Goal: Task Accomplishment & Management: Manage account settings

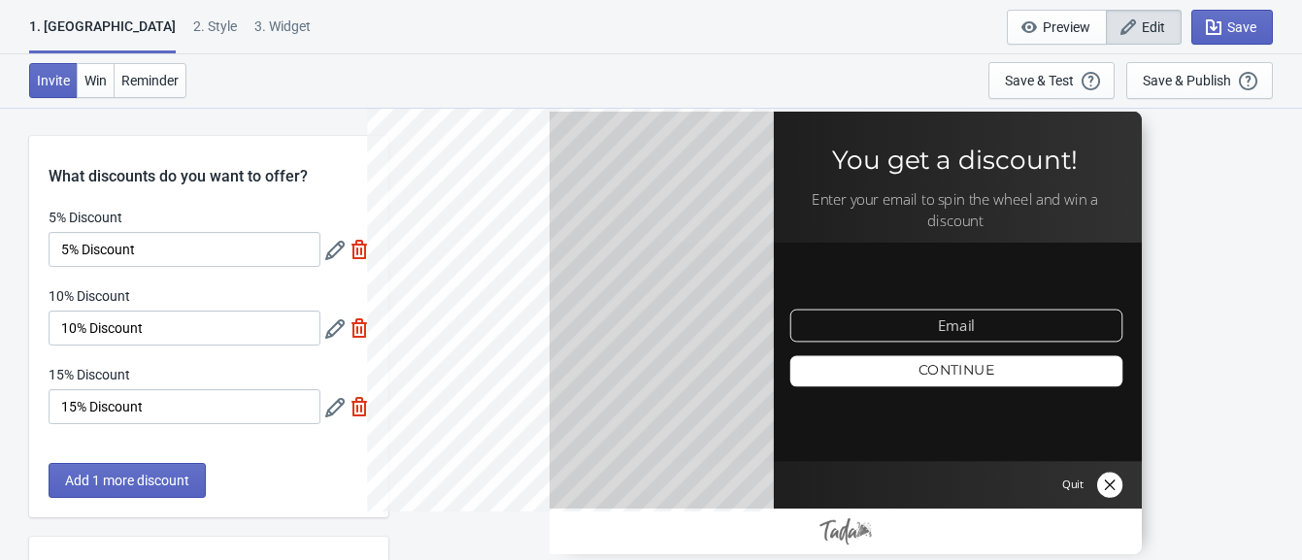
click at [193, 34] on div "2 . Style" at bounding box center [215, 34] width 44 height 34
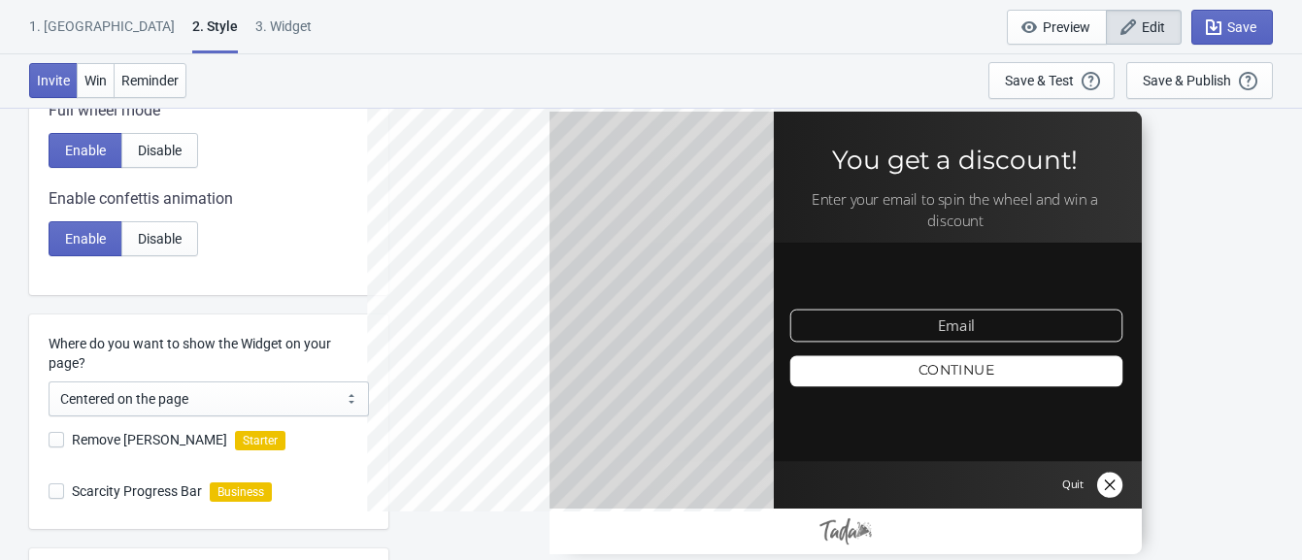
scroll to position [409, 0]
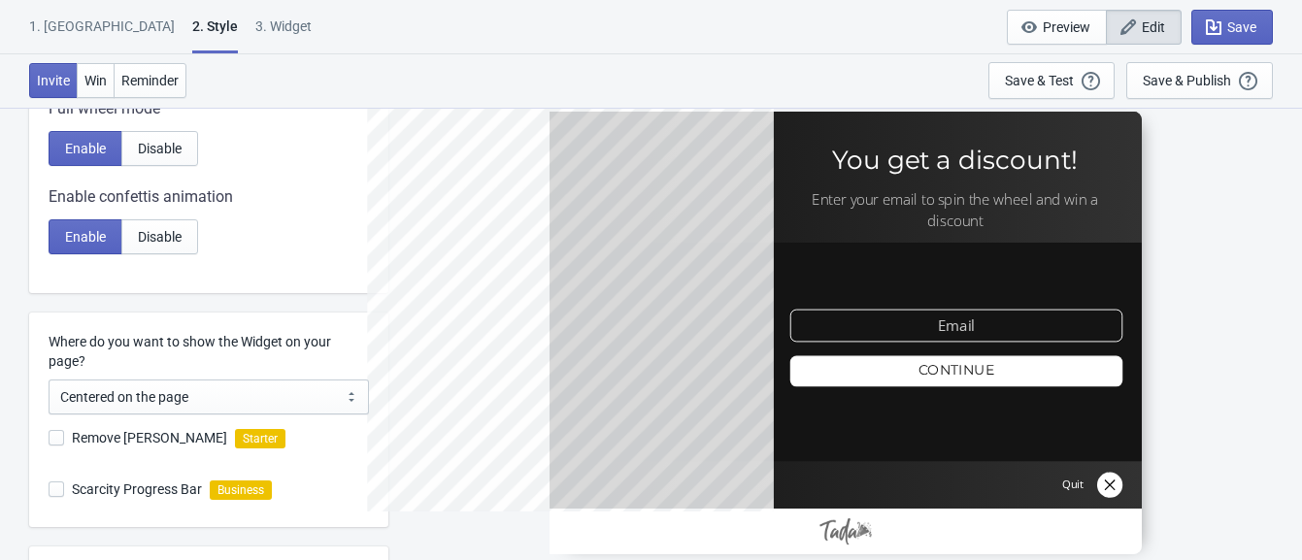
click at [72, 432] on span "Remove [PERSON_NAME]" at bounding box center [149, 437] width 155 height 19
click at [50, 432] on input "Remove [PERSON_NAME]" at bounding box center [49, 447] width 1 height 35
checkbox input "false"
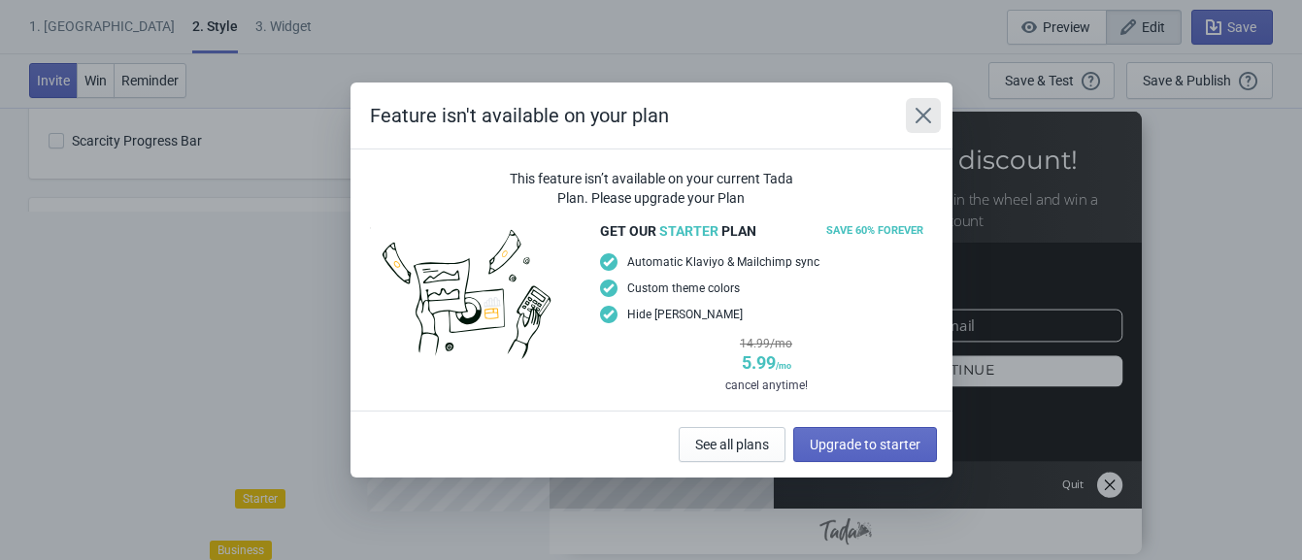
click at [915, 116] on icon "Close" at bounding box center [922, 115] width 19 height 19
radio input "true"
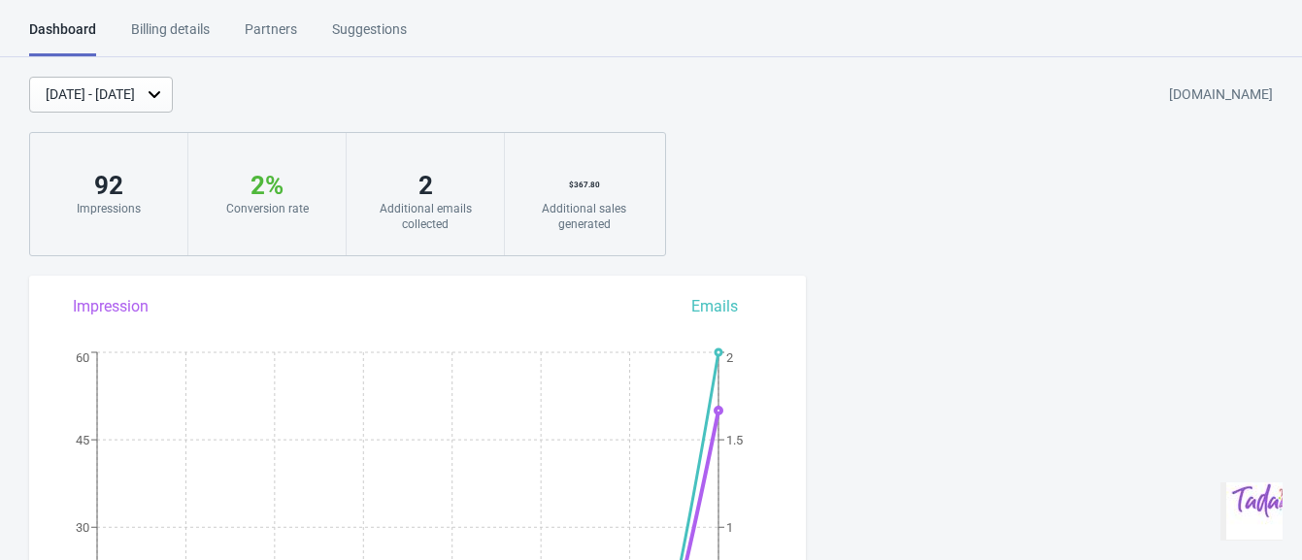
click at [198, 29] on div "Billing details" at bounding box center [170, 36] width 79 height 34
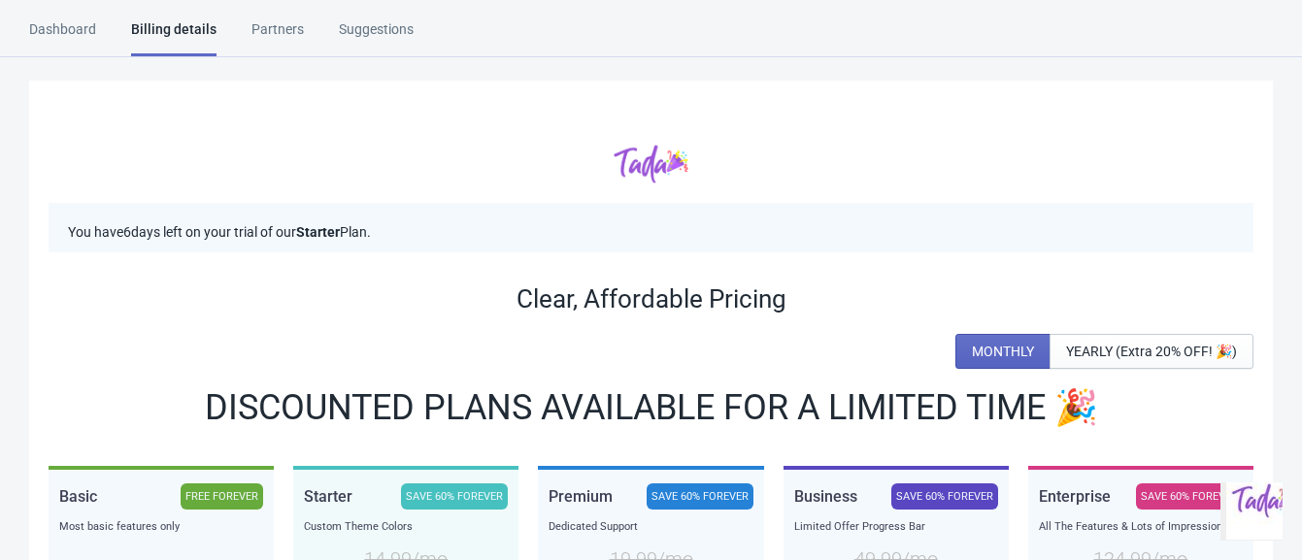
click at [83, 31] on div "Dashboard" at bounding box center [62, 36] width 67 height 34
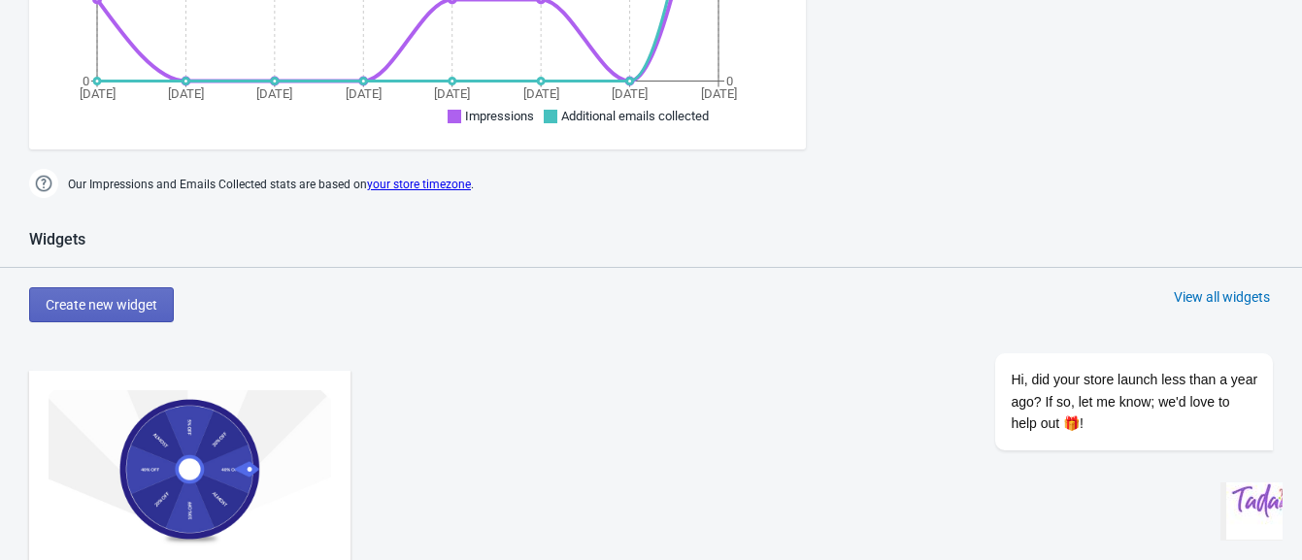
scroll to position [902, 0]
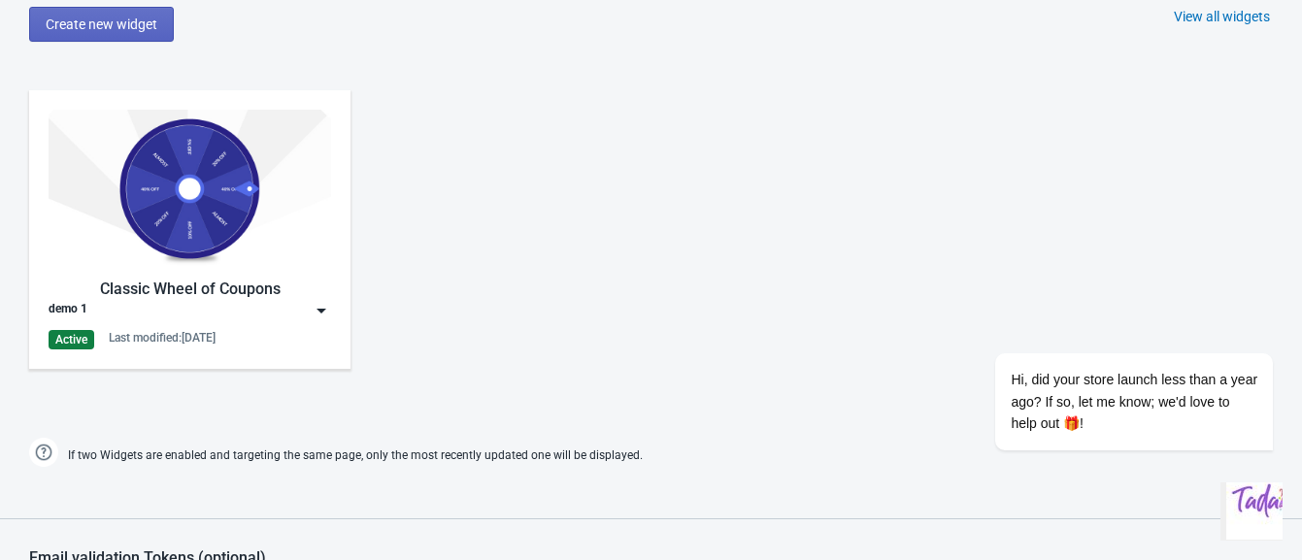
click at [321, 141] on img at bounding box center [190, 189] width 282 height 158
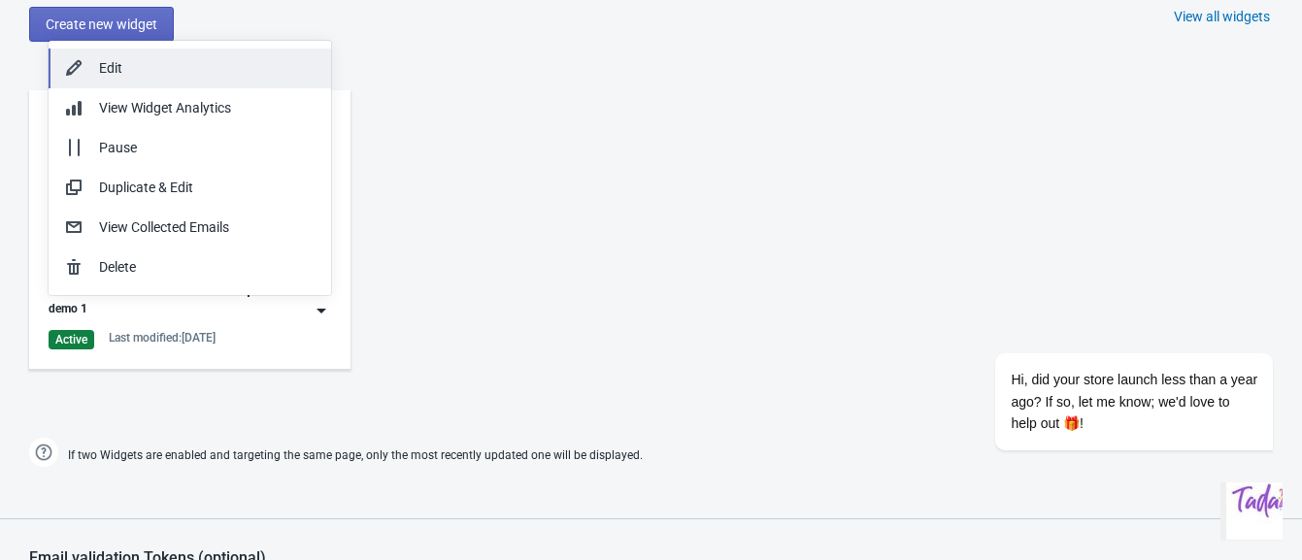
click at [225, 58] on div "Edit" at bounding box center [207, 68] width 216 height 20
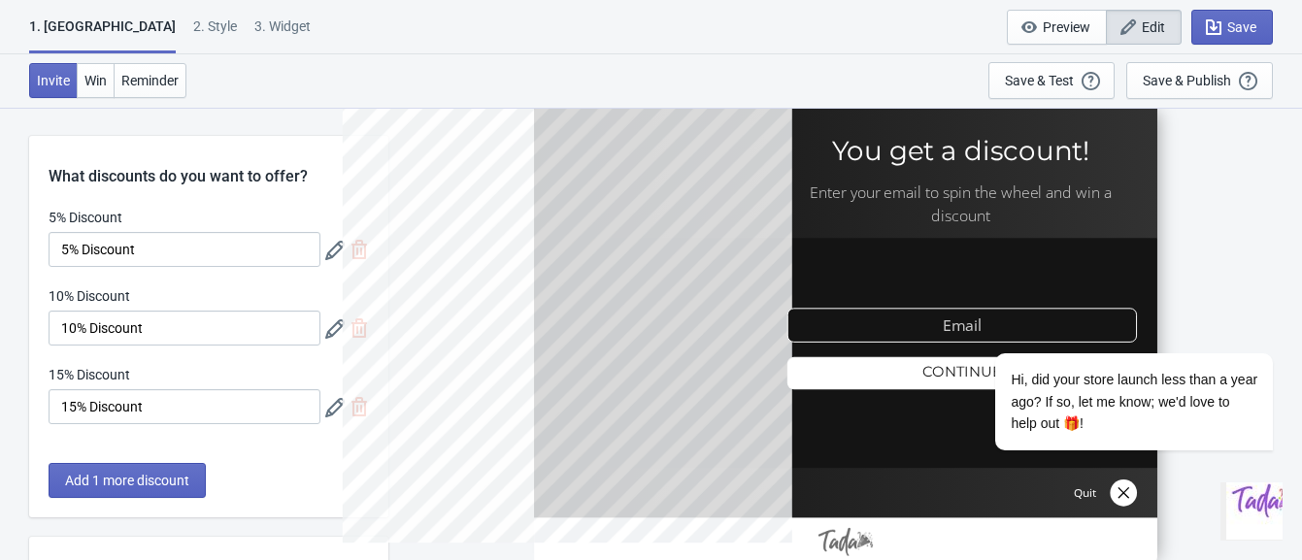
click at [193, 25] on div "2 . Style" at bounding box center [215, 34] width 44 height 34
click at [193, 29] on div "2 . Style" at bounding box center [215, 34] width 44 height 34
click at [193, 22] on div "2 . Style" at bounding box center [215, 34] width 44 height 34
click at [193, 24] on div "2 . Style" at bounding box center [215, 34] width 44 height 34
click at [318, 50] on div "1. Coupon 2 . Style 3. Widget 1. Coupon 2 . Style 3. Widget Save and Exit Previ…" at bounding box center [651, 27] width 1302 height 54
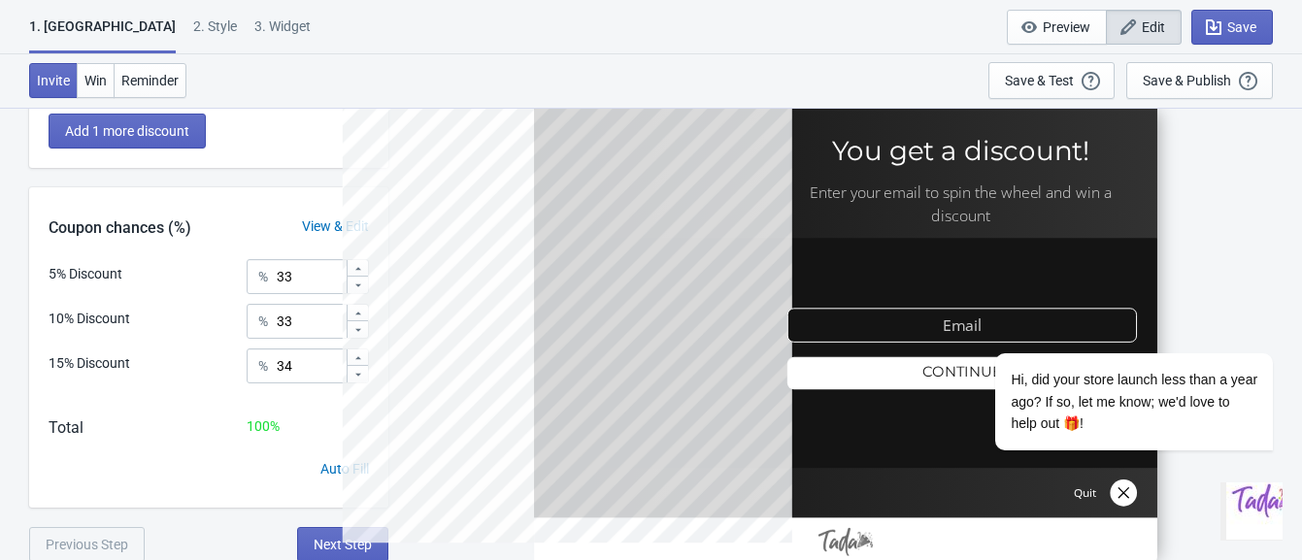
scroll to position [351, 0]
click at [334, 538] on span "Next Step" at bounding box center [343, 543] width 58 height 16
click at [325, 543] on span "Next Step" at bounding box center [343, 543] width 58 height 16
click at [193, 21] on div "2 . Style" at bounding box center [215, 34] width 44 height 34
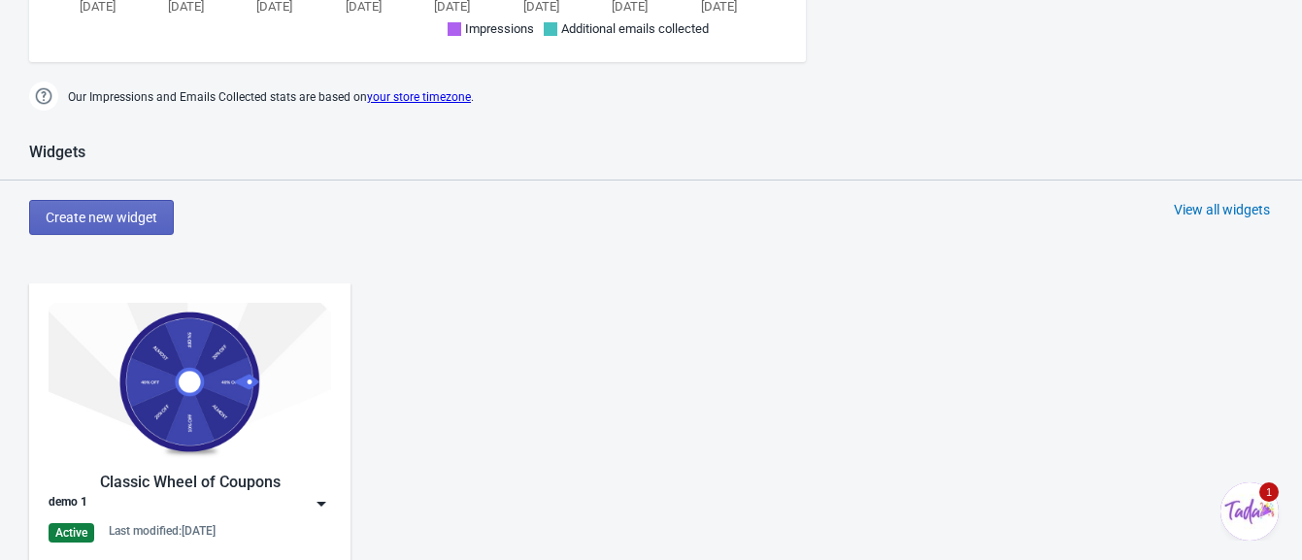
scroll to position [947, 0]
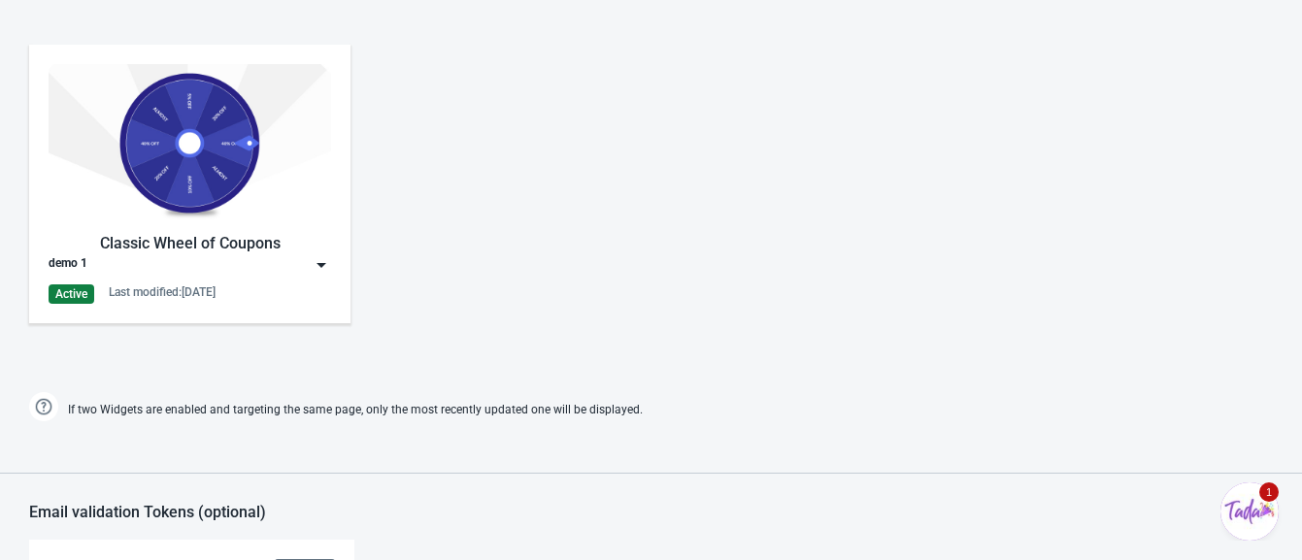
click at [272, 174] on img at bounding box center [190, 143] width 282 height 158
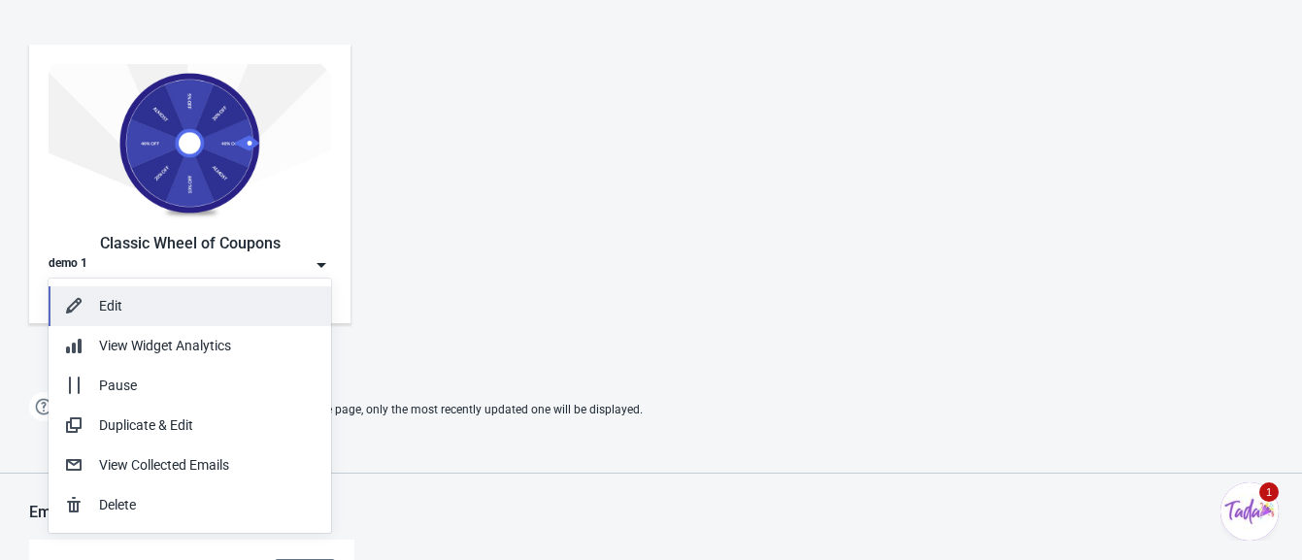
click at [125, 304] on div "Edit" at bounding box center [207, 306] width 216 height 20
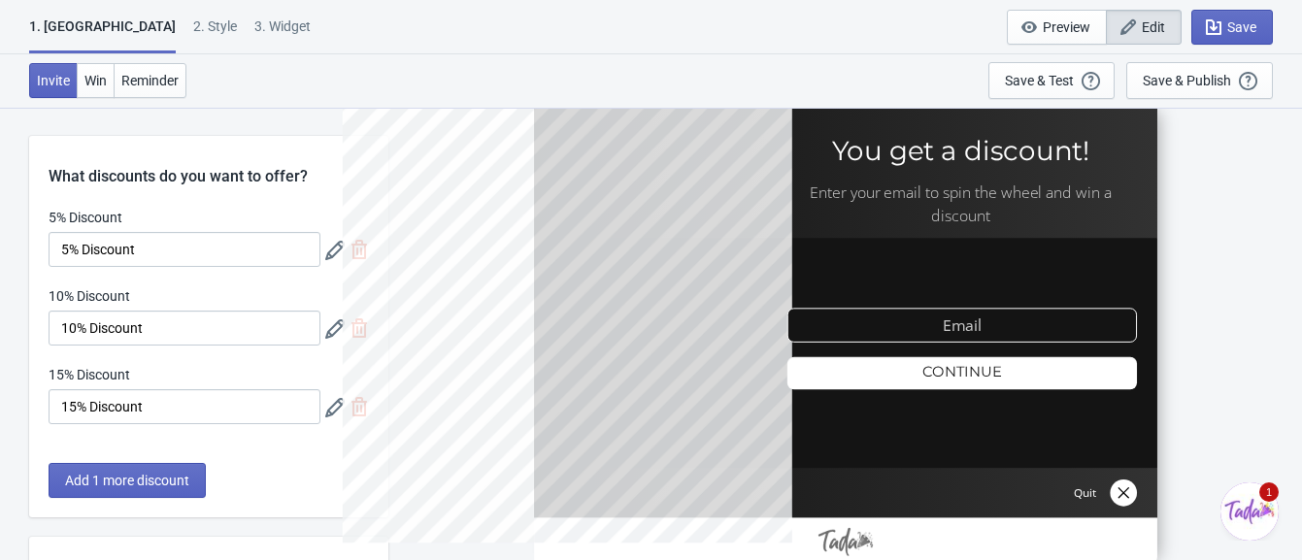
click at [193, 30] on div "2 . Style" at bounding box center [215, 34] width 44 height 34
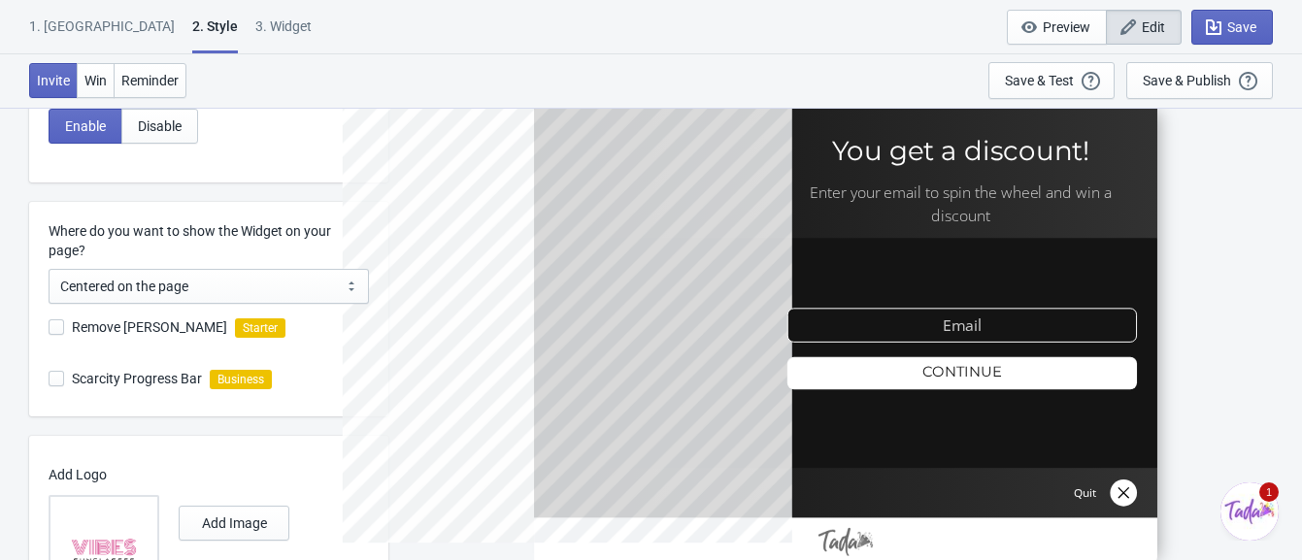
scroll to position [544, 0]
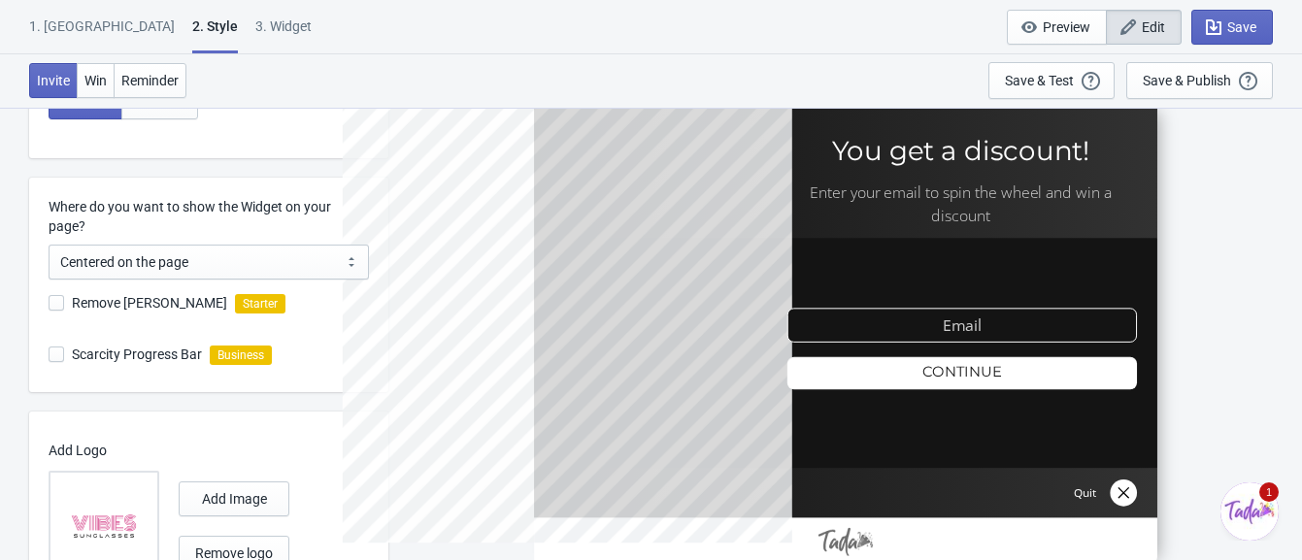
click at [159, 296] on span "Remove [PERSON_NAME]" at bounding box center [149, 302] width 155 height 19
click at [50, 296] on input "Remove [PERSON_NAME]" at bounding box center [49, 312] width 1 height 35
checkbox input "true"
radio input "true"
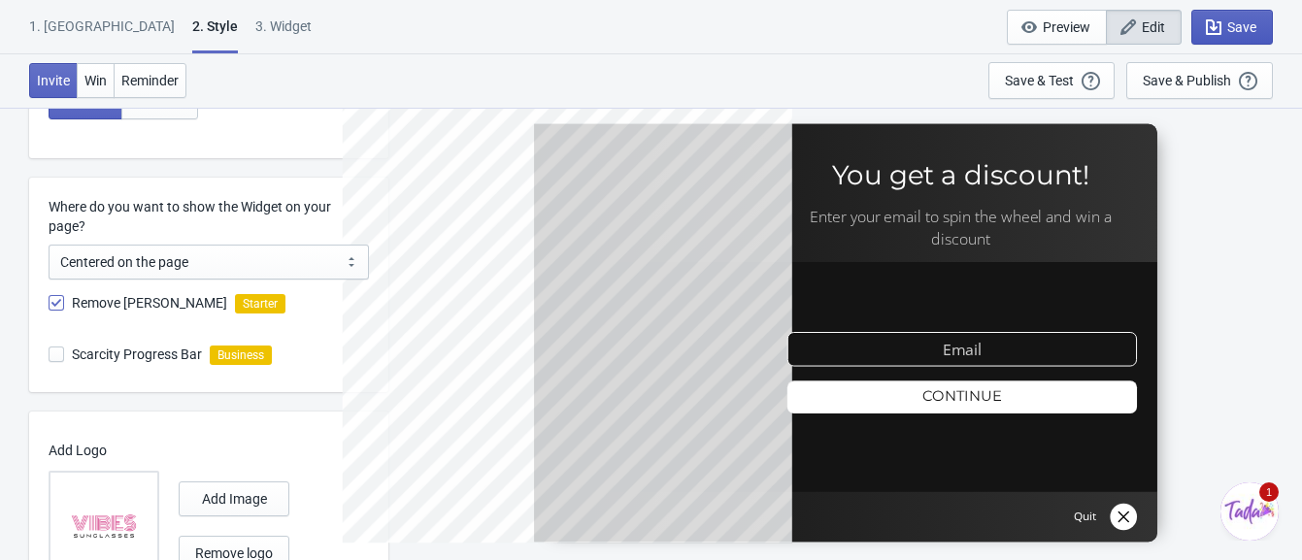
click at [1259, 21] on button "Save" at bounding box center [1232, 27] width 82 height 35
